Goal: Task Accomplishment & Management: Manage account settings

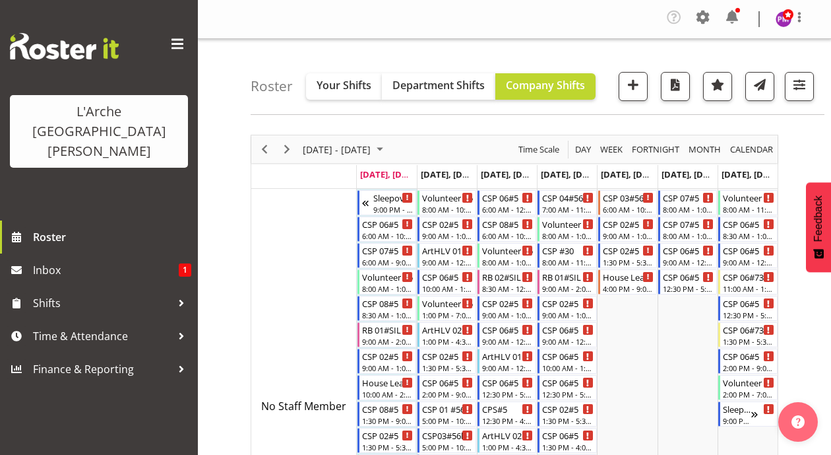
scroll to position [3154, 0]
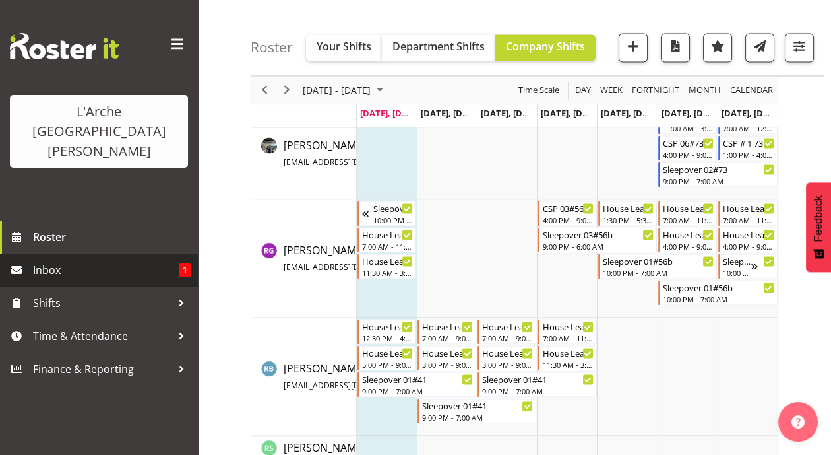
click at [98, 260] on span "Inbox" at bounding box center [106, 270] width 146 height 20
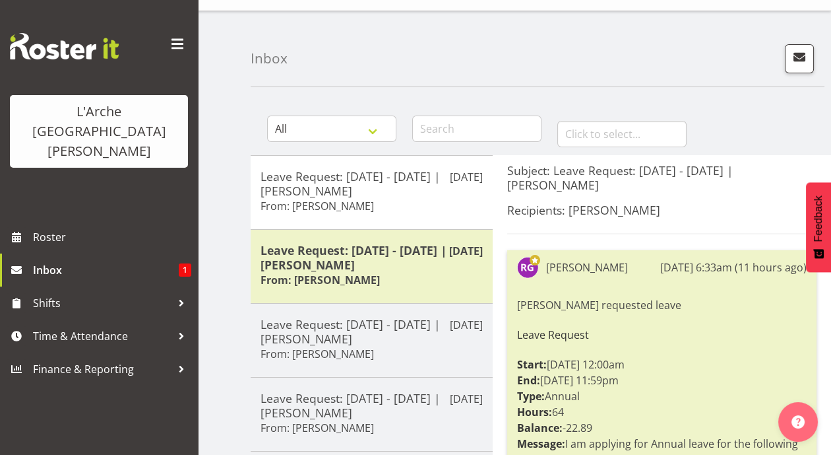
scroll to position [27, 0]
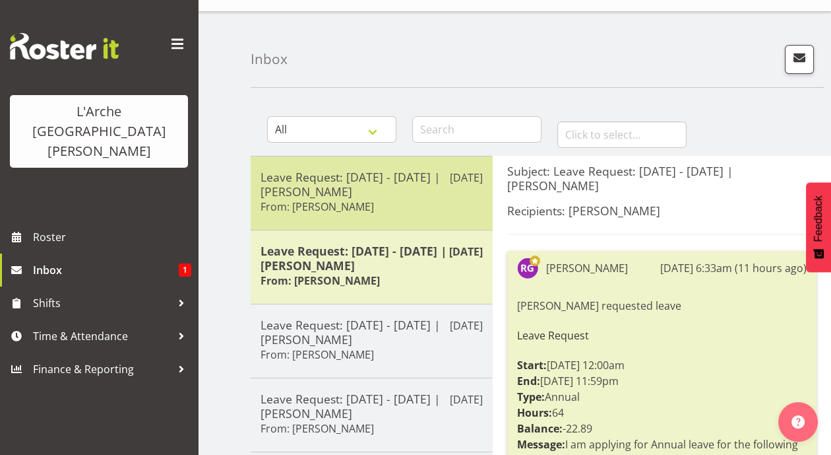
click at [308, 210] on h6 "From: Rob Goulton" at bounding box center [317, 206] width 113 height 13
click at [353, 194] on h5 "Leave Request: 28/08/25 - 31/08/25 | Rob Goulton" at bounding box center [372, 184] width 222 height 29
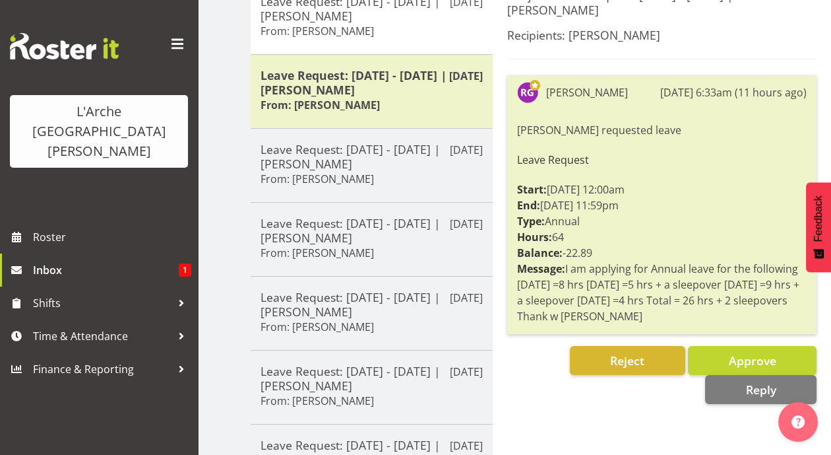
scroll to position [208, 0]
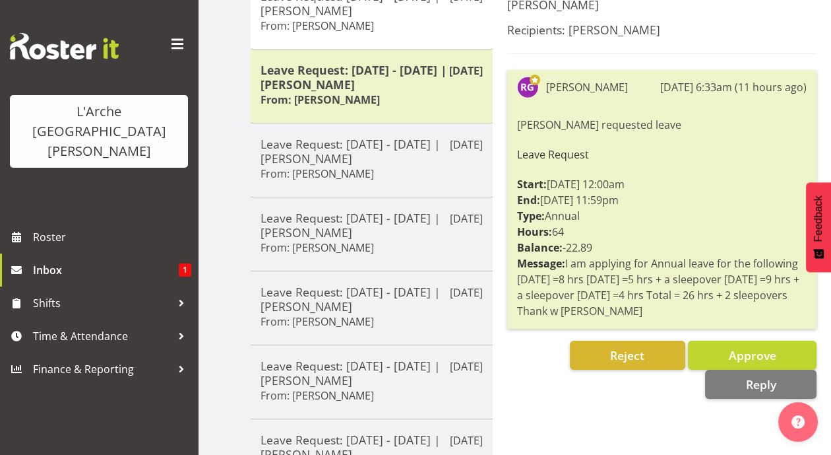
click at [616, 408] on div "Subject: Leave Request: 28/08/25 - 31/08/25 | Rob Goulton Recipients: Priyadhar…" at bounding box center [662, 366] width 338 height 782
click at [521, 337] on div "Rob Goulton 1st Sep 6:33am (11 hours ago) Rob Goulton requested leave Leave Req…" at bounding box center [661, 234] width 309 height 329
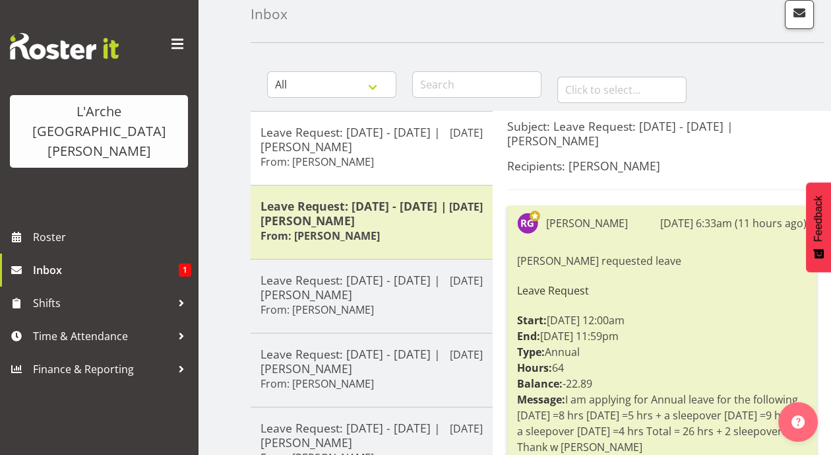
scroll to position [70, 0]
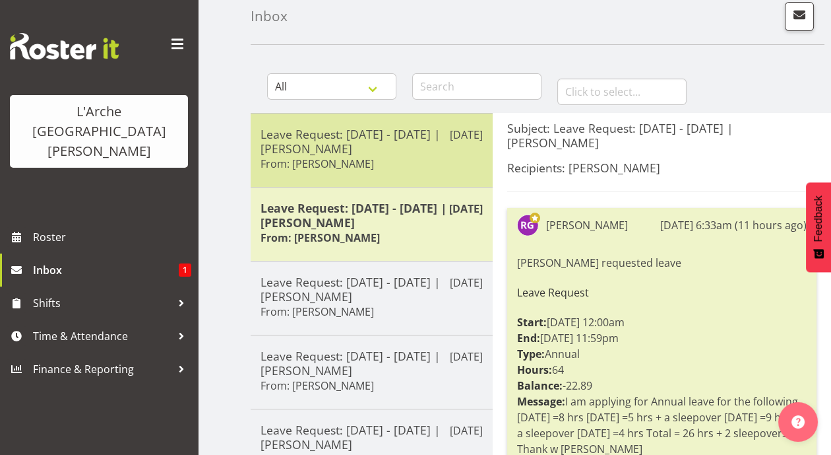
click at [366, 157] on div "Leave Request: 28/08/25 - 31/08/25 | Rob Goulton From: Rob Goulton" at bounding box center [372, 150] width 222 height 47
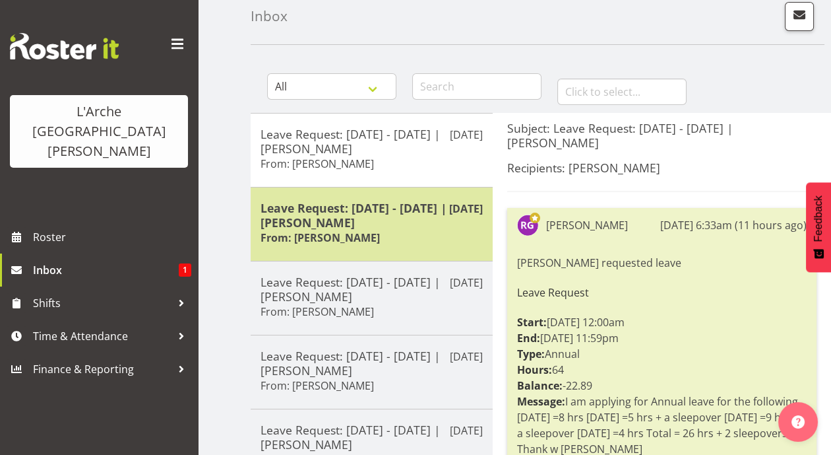
click at [362, 229] on div "Leave Request: 18/08/25 - 24/08/25 | Rob Goulton From: Rob Goulton" at bounding box center [372, 224] width 222 height 47
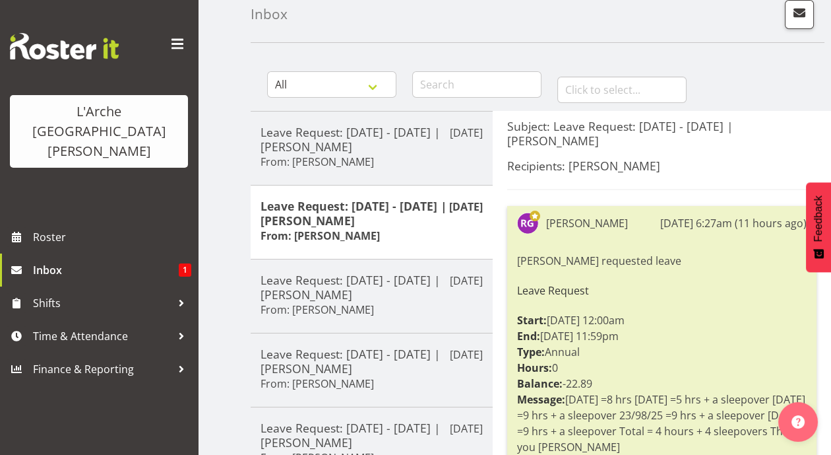
scroll to position [57, 0]
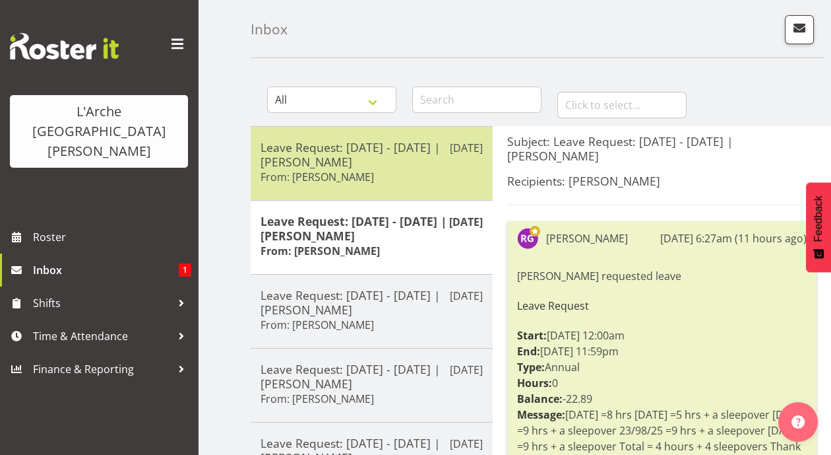
click at [359, 160] on h5 "Leave Request: 28/08/25 - 31/08/25 | Rob Goulton" at bounding box center [372, 154] width 222 height 29
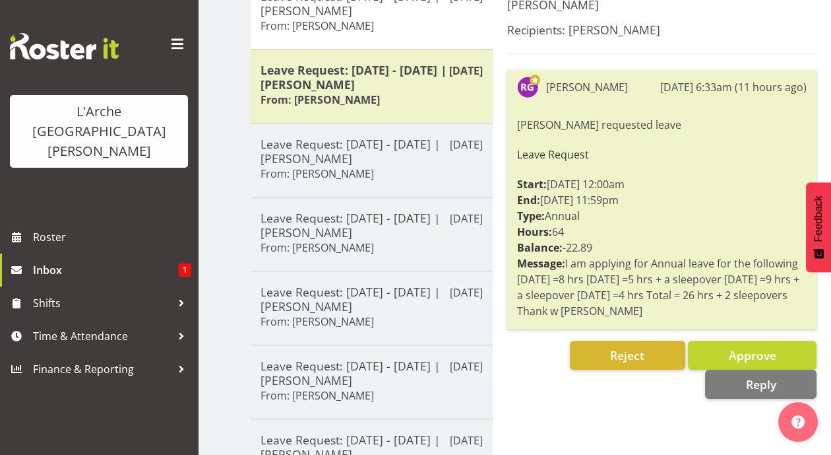
scroll to position [210, 0]
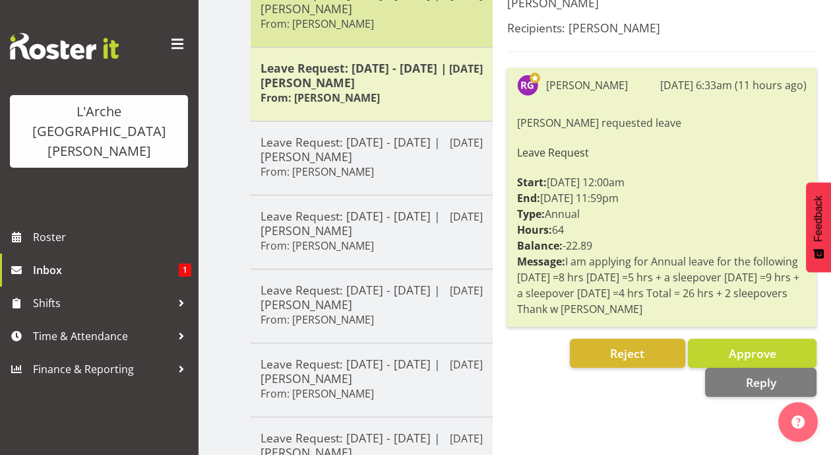
click at [426, 31] on div "Leave Request: 28/08/25 - 31/08/25 | Rob Goulton From: Rob Goulton" at bounding box center [372, 10] width 222 height 47
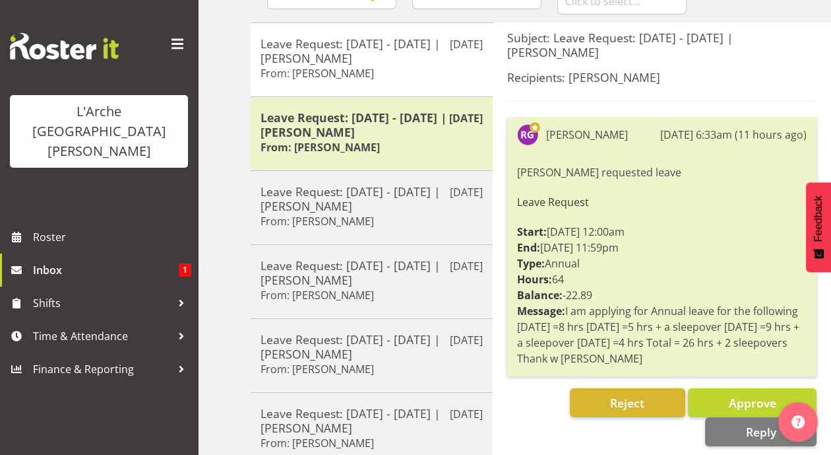
scroll to position [151, 0]
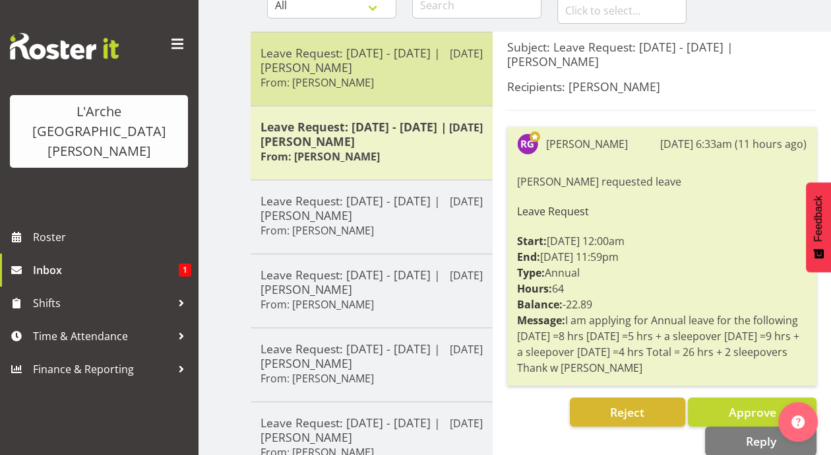
click at [303, 60] on h5 "Leave Request: 28/08/25 - 31/08/25 | Rob Goulton" at bounding box center [372, 60] width 222 height 29
click at [375, 75] on div "Leave Request: 28/08/25 - 31/08/25 | Rob Goulton From: Rob Goulton" at bounding box center [372, 69] width 222 height 47
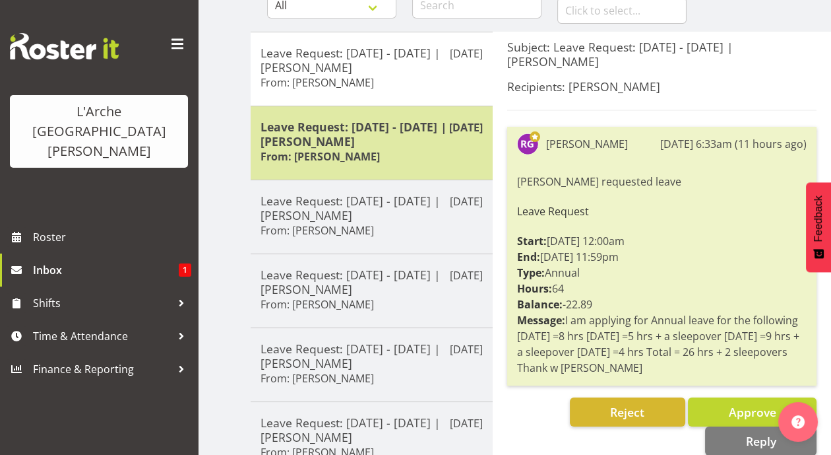
click at [376, 145] on h5 "Leave Request: 18/08/25 - 24/08/25 | Rob Goulton" at bounding box center [372, 133] width 222 height 29
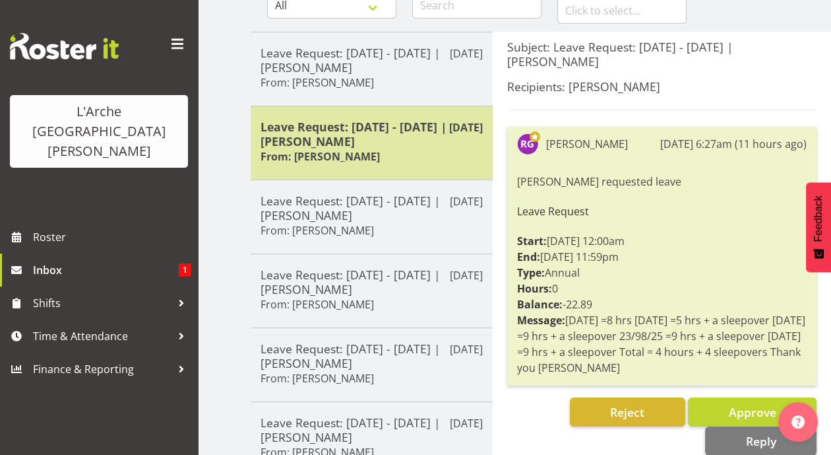
click at [406, 162] on div "Leave Request: 18/08/25 - 24/08/25 | Rob Goulton From: Rob Goulton" at bounding box center [372, 142] width 222 height 47
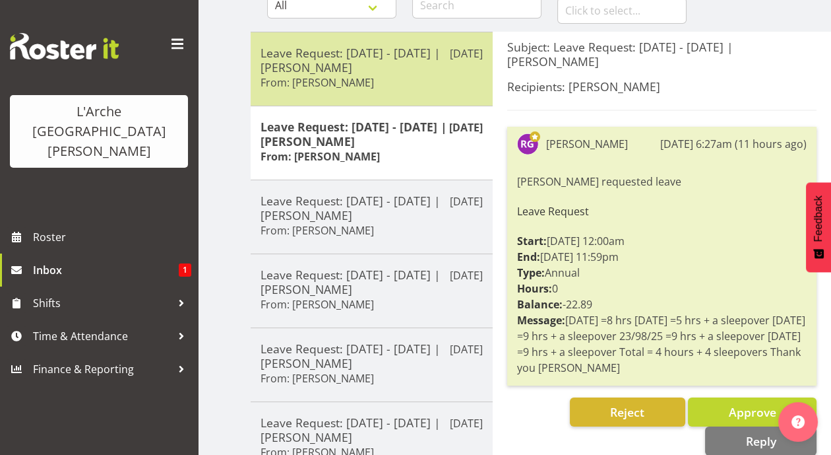
click at [360, 73] on div "Leave Request: 28/08/25 - 31/08/25 | Rob Goulton From: Rob Goulton" at bounding box center [372, 69] width 222 height 47
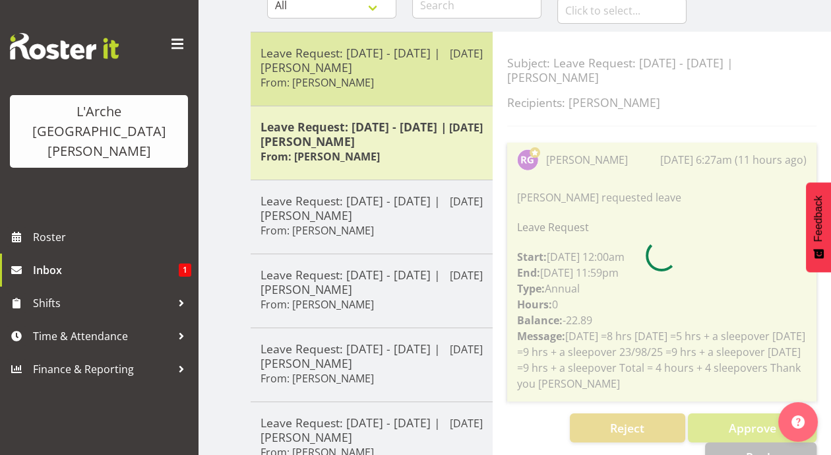
click at [360, 73] on div "Leave Request: 28/08/25 - 31/08/25 | Rob Goulton From: Rob Goulton" at bounding box center [372, 69] width 222 height 47
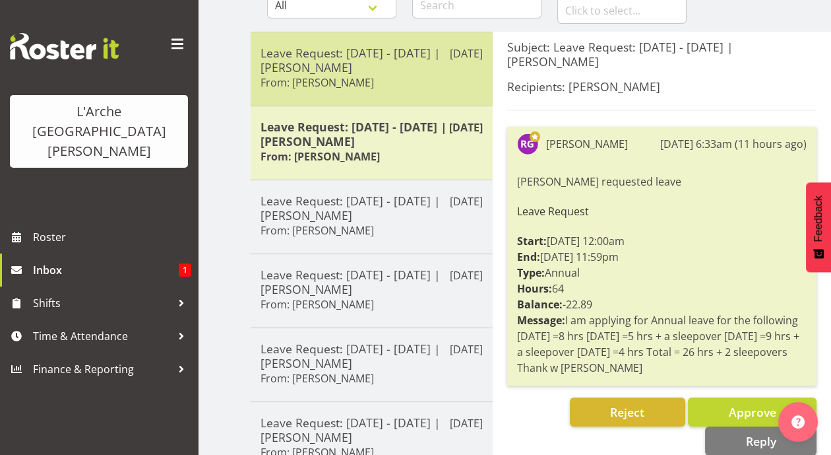
click at [369, 82] on div "Leave Request: 28/08/25 - 31/08/25 | Rob Goulton From: Rob Goulton" at bounding box center [372, 69] width 222 height 47
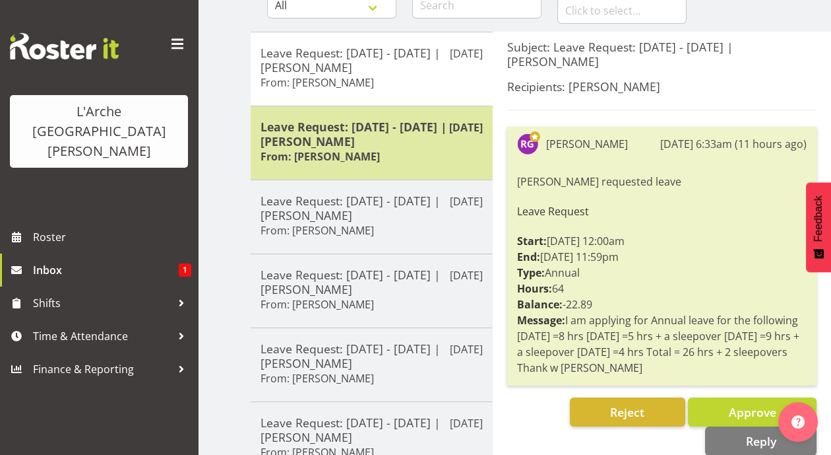
click at [350, 125] on h5 "Leave Request: 18/08/25 - 24/08/25 | Rob Goulton" at bounding box center [372, 133] width 222 height 29
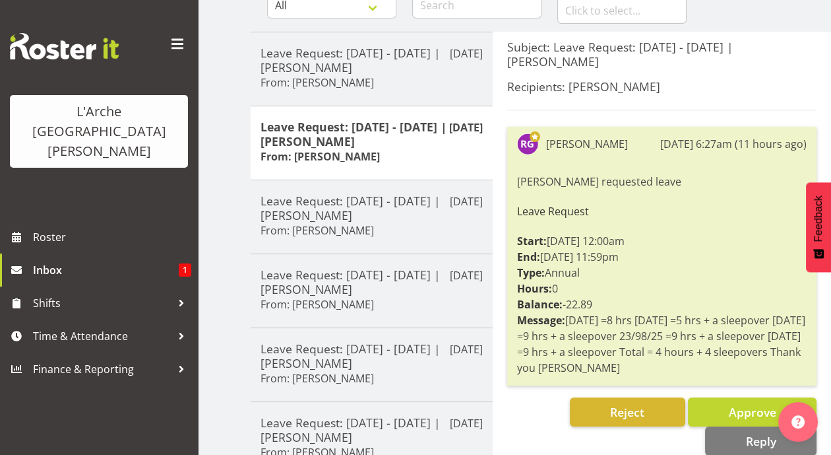
click at [536, 403] on div "Reject Approve Reply" at bounding box center [661, 426] width 309 height 58
click at [537, 409] on div "Reject Approve Reply" at bounding box center [661, 426] width 309 height 58
click at [713, 414] on button "Approve" at bounding box center [752, 411] width 129 height 29
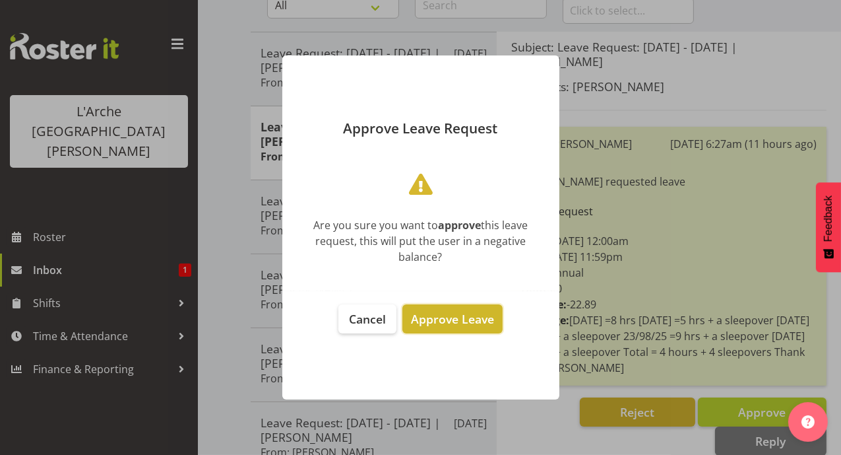
click at [472, 316] on span "Approve Leave" at bounding box center [452, 319] width 83 height 16
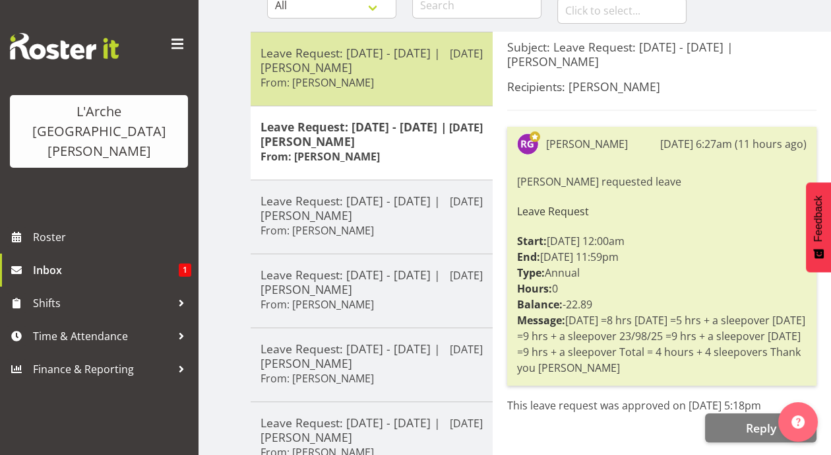
click at [338, 76] on h6 "From: Rob Goulton" at bounding box center [317, 82] width 113 height 13
